Goal: Transaction & Acquisition: Purchase product/service

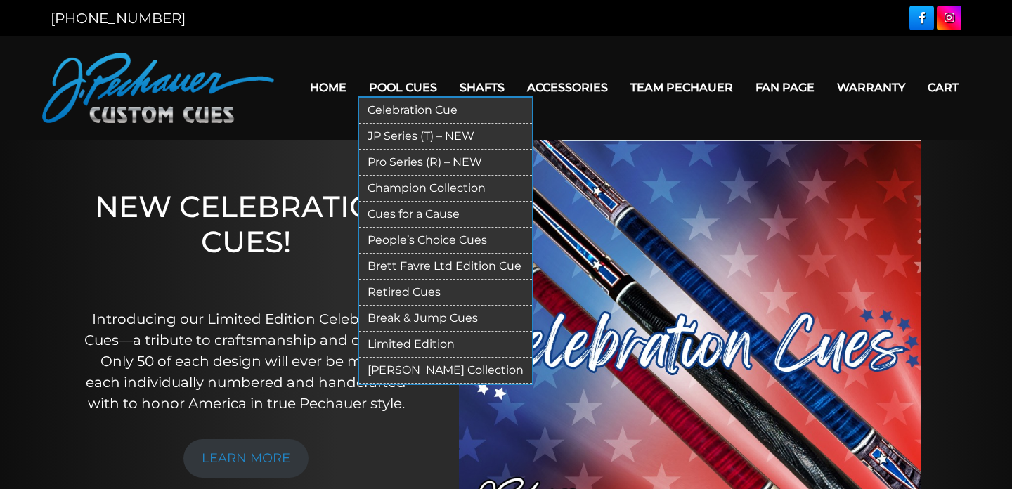
click at [418, 135] on link "JP Series (T) – NEW" at bounding box center [445, 137] width 173 height 26
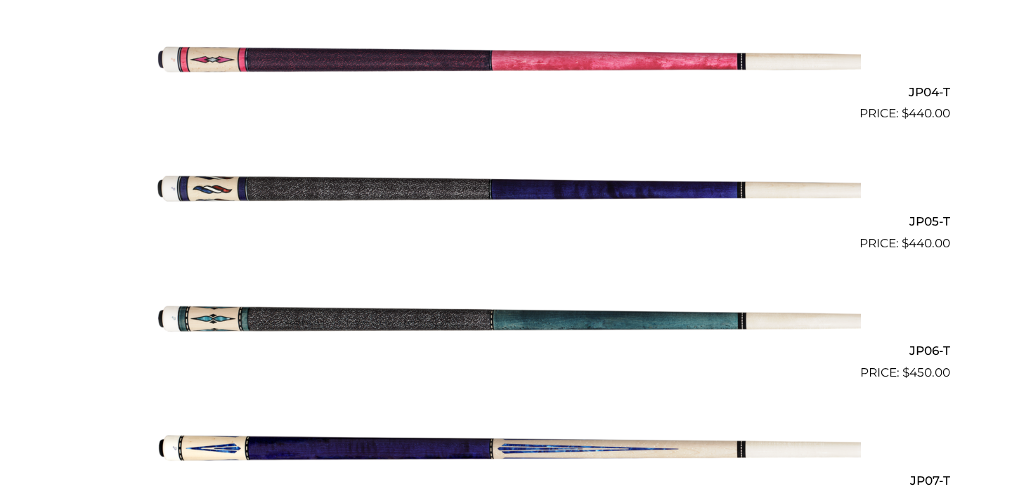
scroll to position [1111, 0]
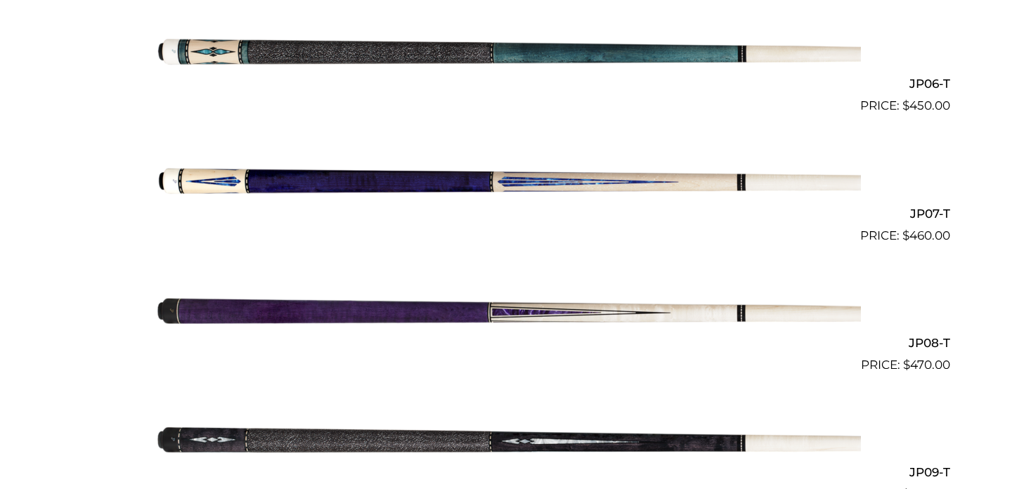
click at [421, 188] on img at bounding box center [506, 180] width 710 height 118
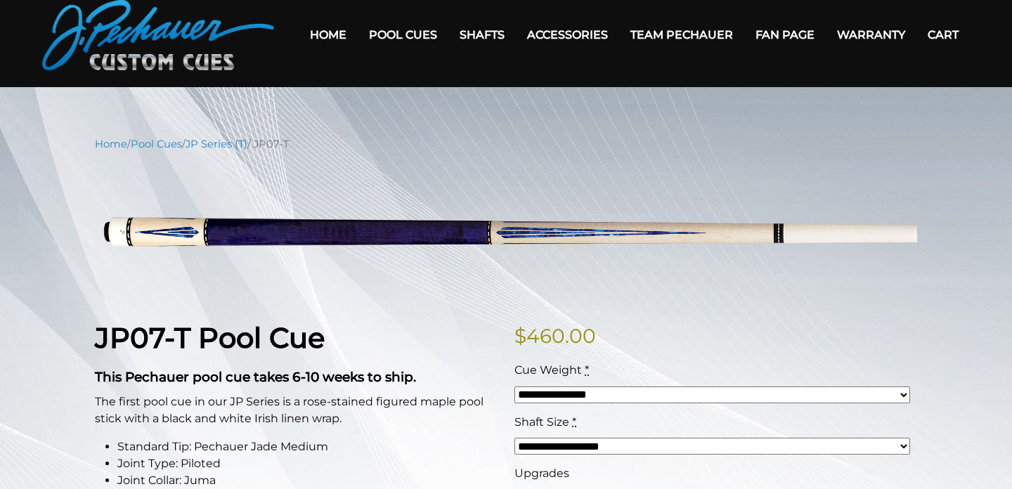
scroll to position [57, 0]
